Goal: Navigation & Orientation: Go to known website

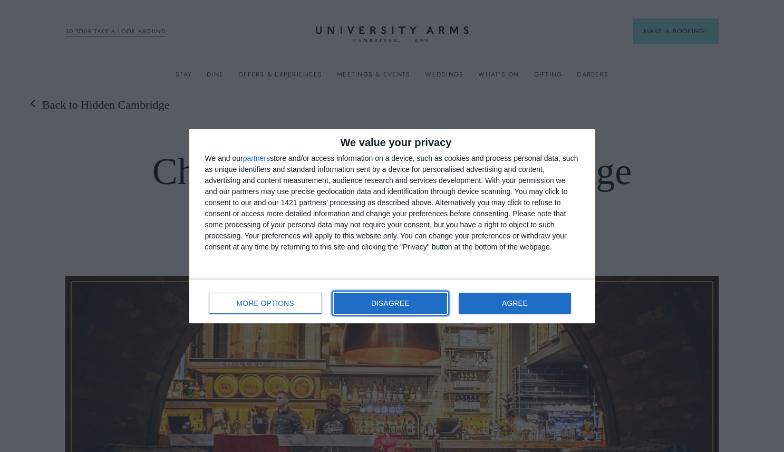
click at [368, 308] on button "DISAGREE" at bounding box center [390, 303] width 113 height 21
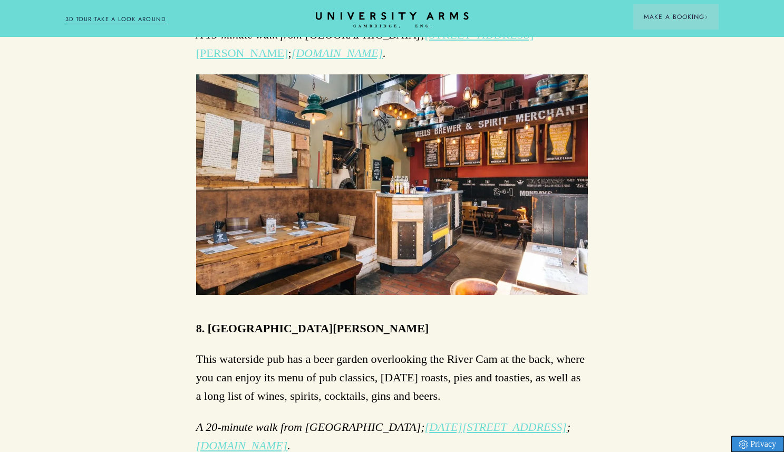
scroll to position [2487, 0]
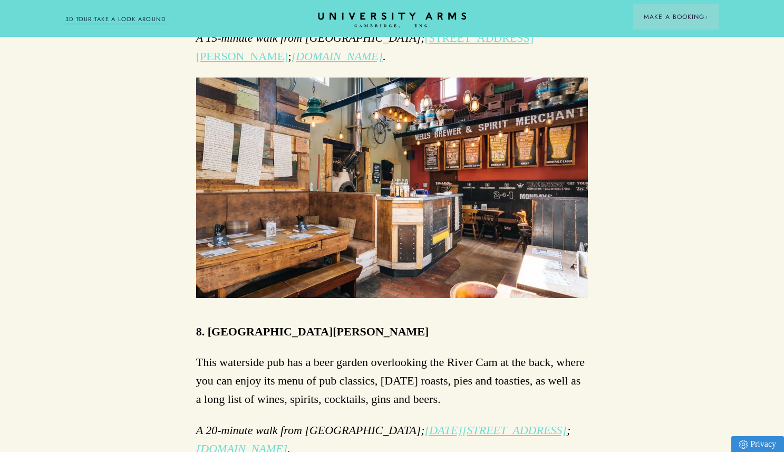
click at [378, 16] on icon "CAMBRIDGE’S LEADING LUXURY HOTEL SINCE [DATE]" at bounding box center [392, 20] width 148 height 16
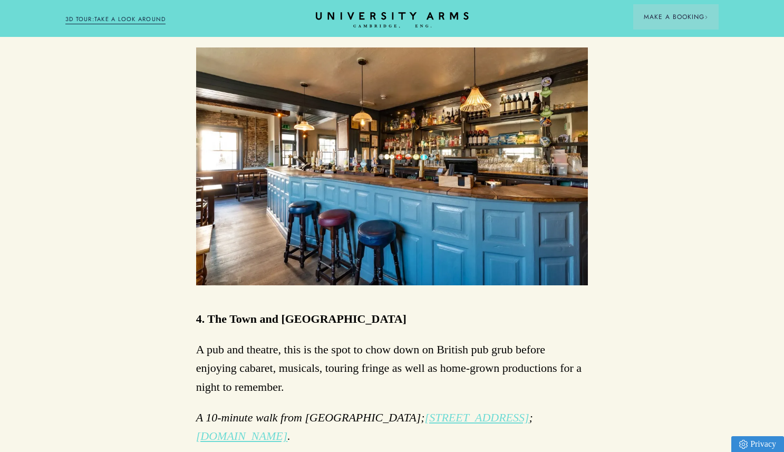
scroll to position [1253, 0]
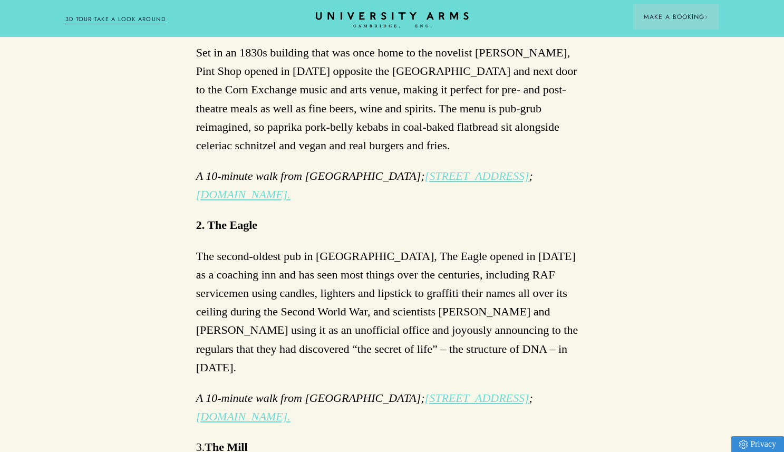
scroll to position [987, 0]
